Goal: Find contact information: Find contact information

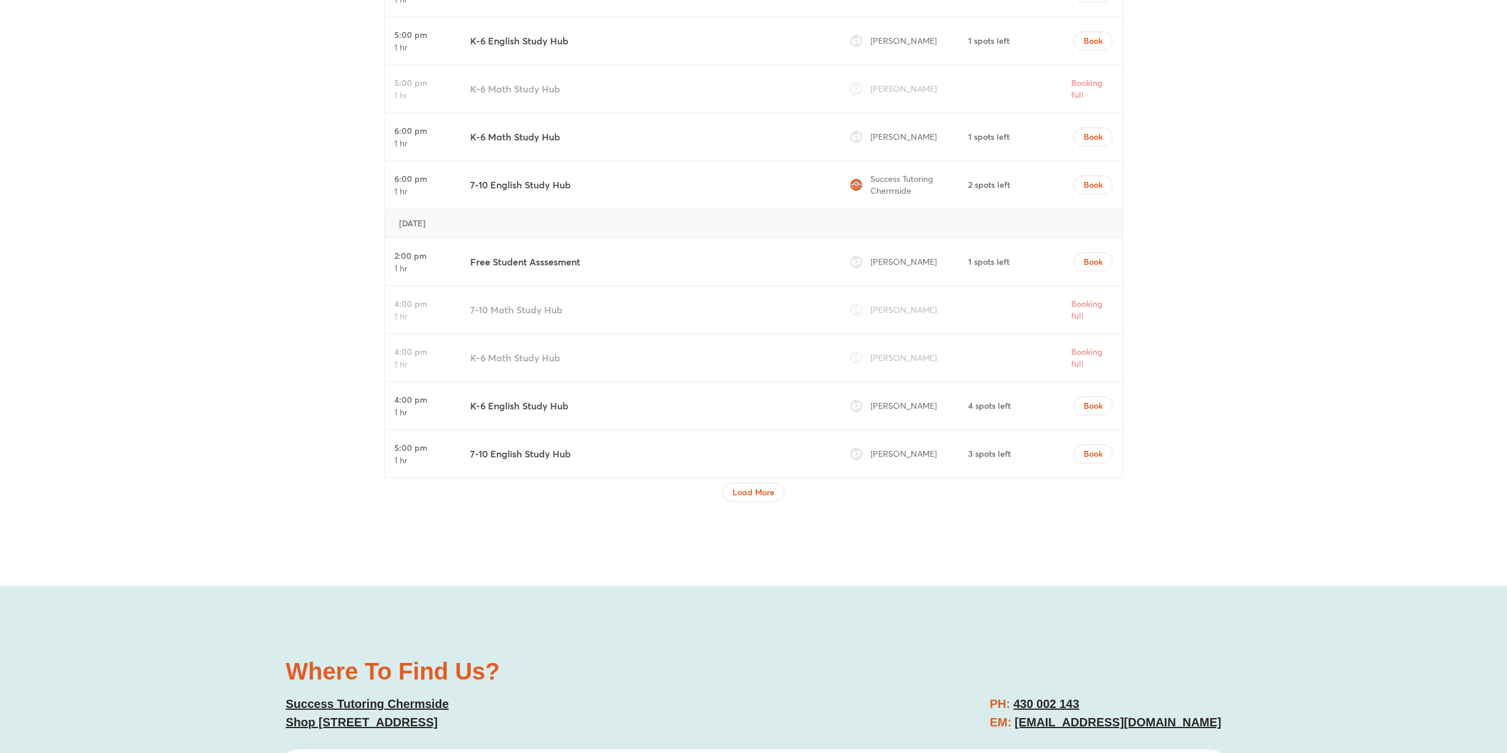
scroll to position [4083, 0]
click at [742, 495] on span "Load More" at bounding box center [754, 492] width 42 height 12
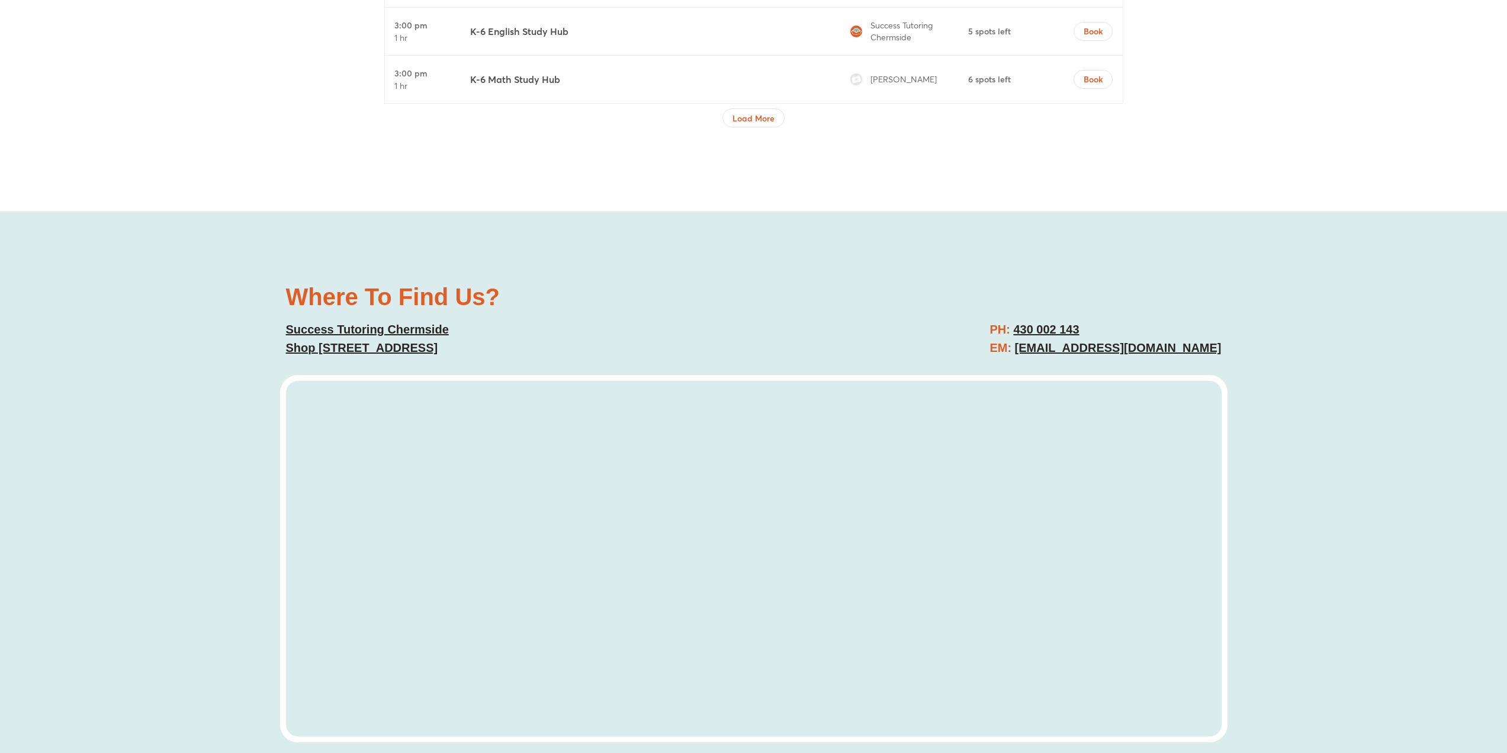
scroll to position [5479, 0]
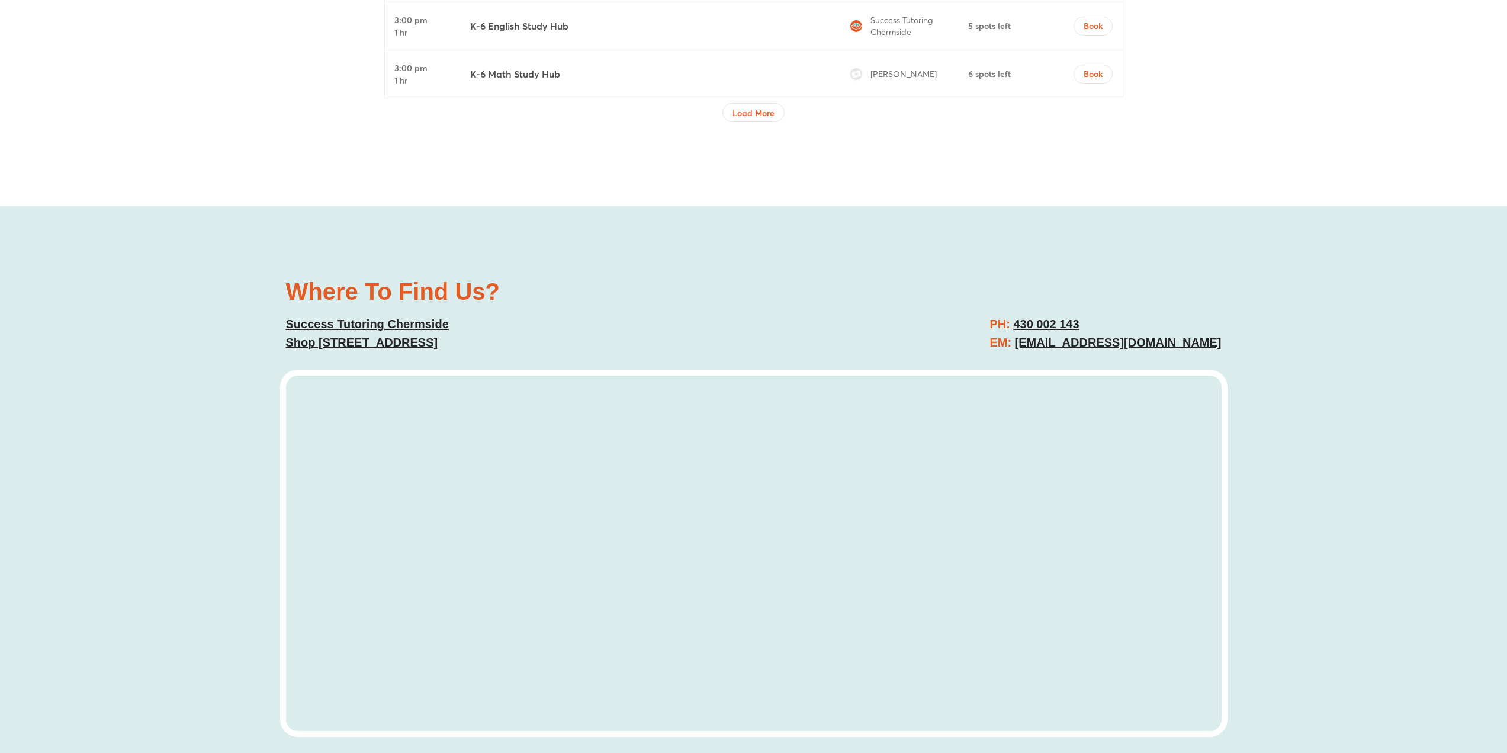
drag, startPoint x: 1238, startPoint y: 351, endPoint x: 1016, endPoint y: 348, distance: 222.1
click at [1016, 348] on div "Where To Find Us? Success Tutoring Chermside Shop 4/793 Gympie Rd, Chermside QL…" at bounding box center [753, 511] width 1507 height 611
copy link "chermside@successtutoring.com.au"
click at [915, 348] on div "PH: 430 002 143 EM: chermside@successtutoring.com.au" at bounding box center [994, 333] width 468 height 49
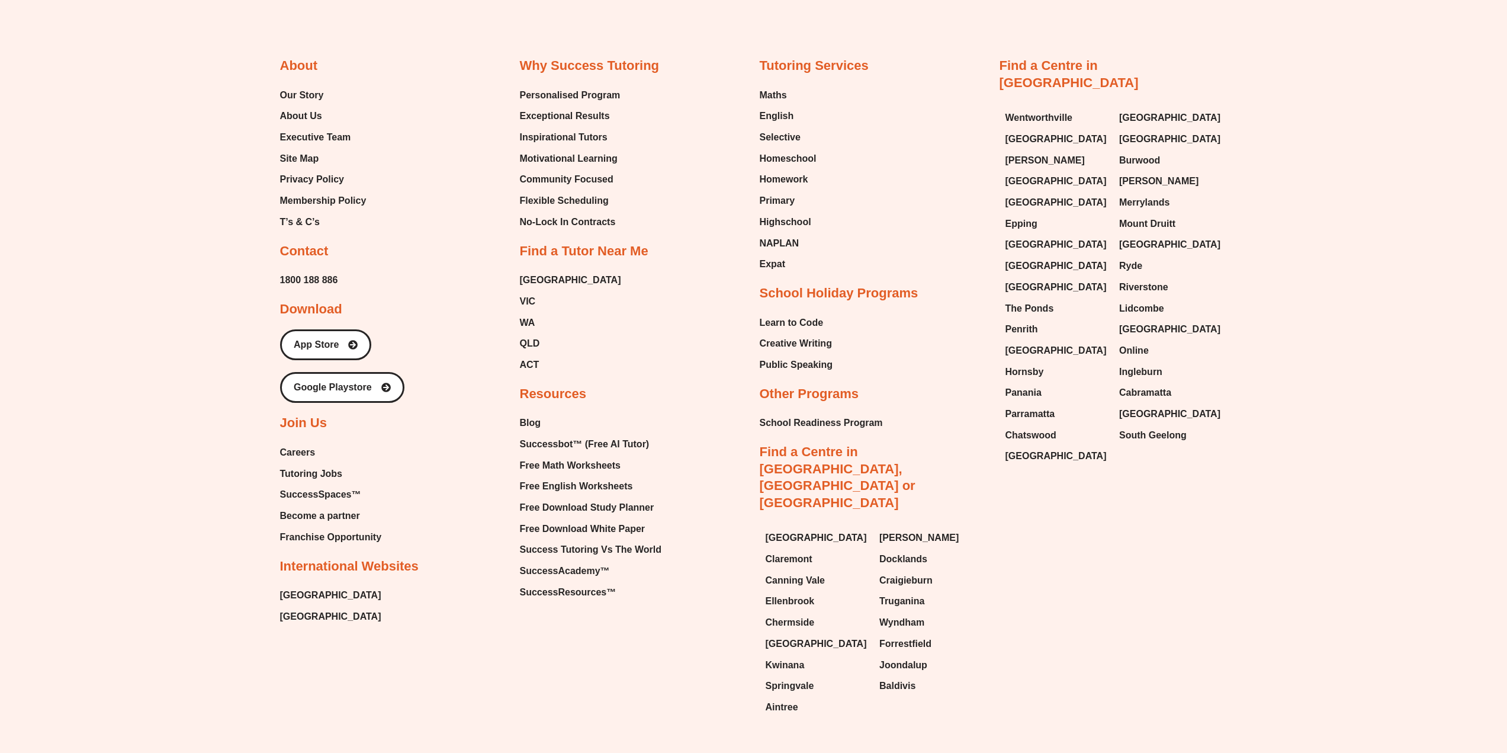
scroll to position [8186, 0]
click at [325, 473] on span "Tutoring Jobs" at bounding box center [311, 474] width 62 height 18
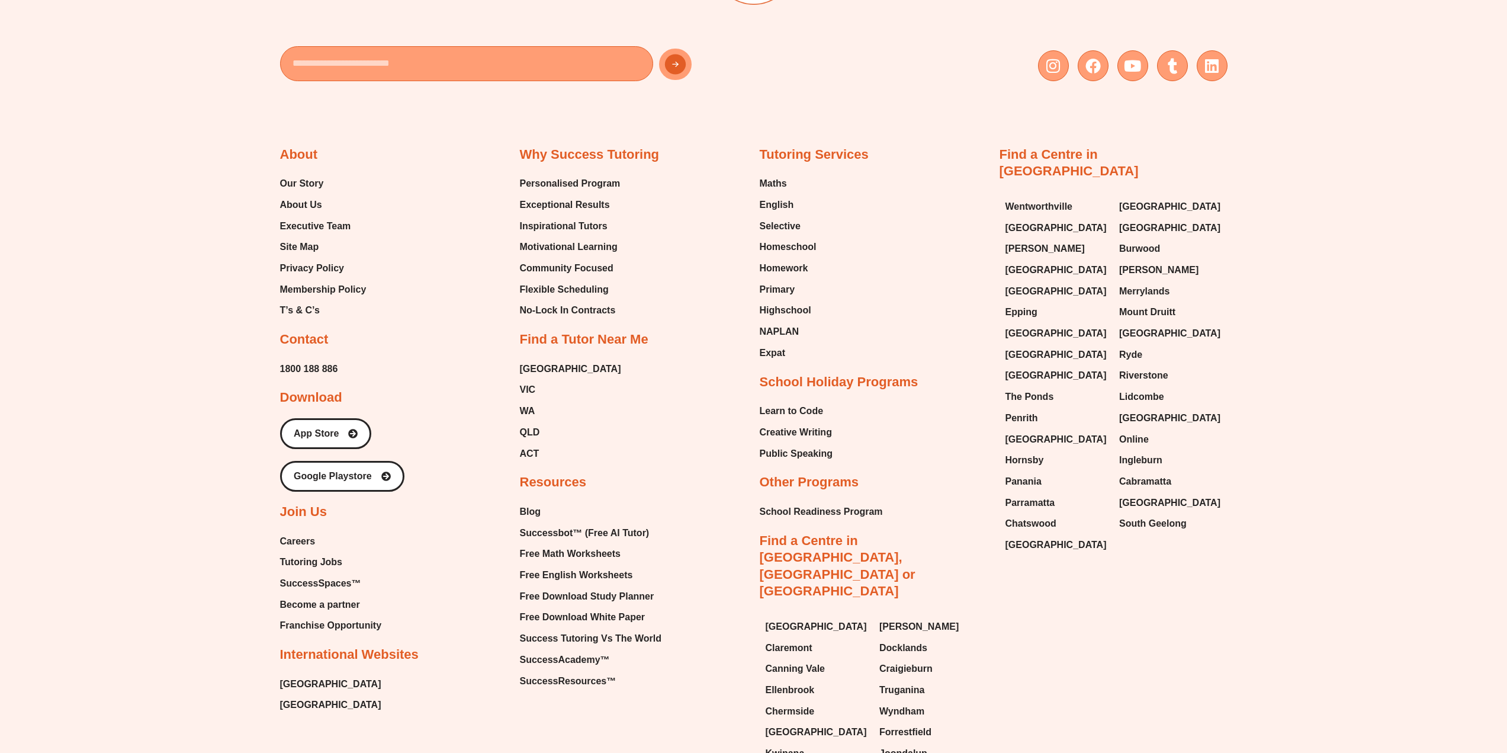
scroll to position [2733, 0]
